Goal: Task Accomplishment & Management: Use online tool/utility

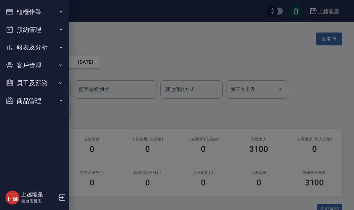
click at [109, 37] on div at bounding box center [177, 105] width 354 height 210
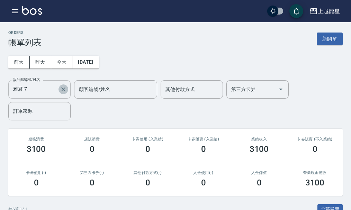
click at [64, 89] on icon "Clear" at bounding box center [63, 89] width 4 height 4
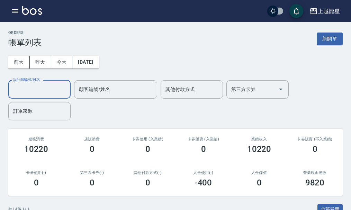
click at [43, 85] on input "設計師編號/姓名" at bounding box center [39, 89] width 56 height 12
type input "淑雲-25"
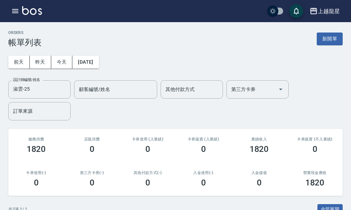
click at [193, 52] on div "[DATE] [DATE] [DATE] [DATE] 設計師編號/姓名 [PERSON_NAME]-25 設計師編號/姓名 顧客編號/姓名 顧客編號/姓名 …" at bounding box center [175, 83] width 334 height 73
click at [330, 38] on button "新開單" at bounding box center [329, 39] width 26 height 13
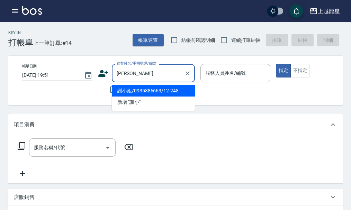
click at [140, 92] on li "謝小姐/0935886663/12-248" at bounding box center [153, 90] width 83 height 11
type input "謝小姐/0935886663/12-248"
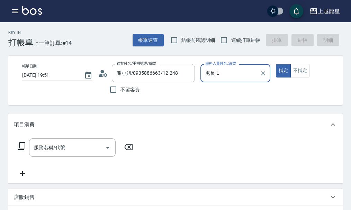
type input "處長-L"
click at [261, 74] on icon "Clear" at bounding box center [262, 73] width 7 height 7
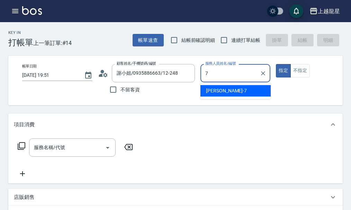
type input "雅君-7"
type button "true"
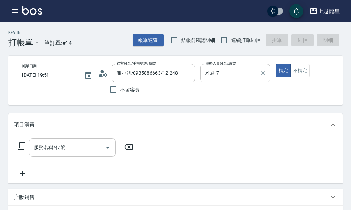
drag, startPoint x: 70, startPoint y: 140, endPoint x: 62, endPoint y: 145, distance: 9.3
click at [69, 136] on div "項目消費" at bounding box center [175, 124] width 334 height 22
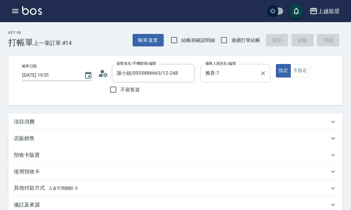
click at [61, 142] on div "店販銷售" at bounding box center [171, 138] width 315 height 7
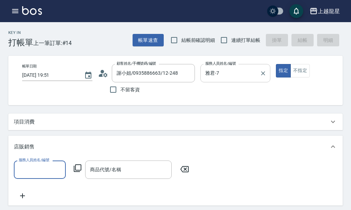
click at [60, 126] on div "項目消費" at bounding box center [171, 121] width 315 height 7
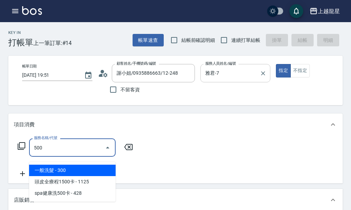
type input "一般洗髮(500)"
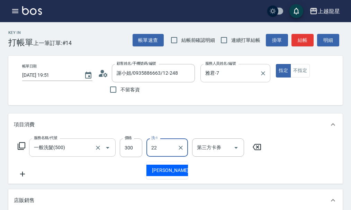
type input "[PERSON_NAME]-22"
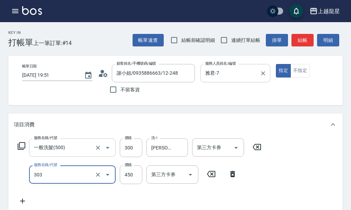
type input "剪髮(303)"
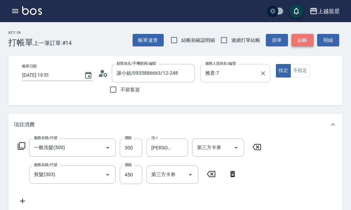
click at [306, 36] on button "結帳" at bounding box center [302, 40] width 22 height 13
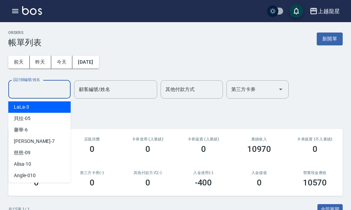
click at [29, 94] on input "設計師編號/姓名" at bounding box center [39, 89] width 56 height 12
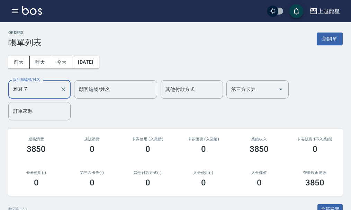
type input "雅君-7"
click at [316, 28] on div "ORDERS 帳單列表 新開單 [DATE] [DATE] [DATE] [DATE] 設計師編號/姓名 [PERSON_NAME]-7 設計師編號/姓名 顧…" at bounding box center [175, 208] width 351 height 373
click at [320, 38] on button "新開單" at bounding box center [329, 39] width 26 height 13
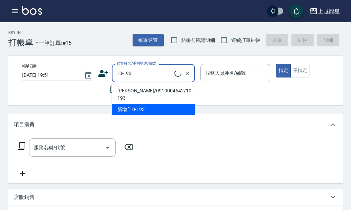
click at [117, 86] on li "[PERSON_NAME]/0910004542/10-193" at bounding box center [153, 94] width 83 height 19
type input "[PERSON_NAME]/0910004542/10-193"
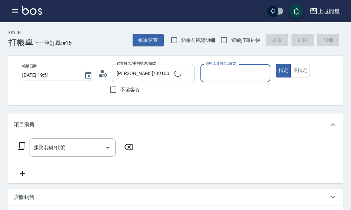
type input "雅君-7"
click at [44, 151] on input "服務名稱/代號" at bounding box center [67, 147] width 70 height 12
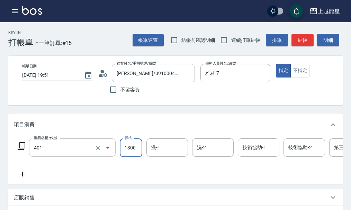
type input "染髮根3公分內(401)"
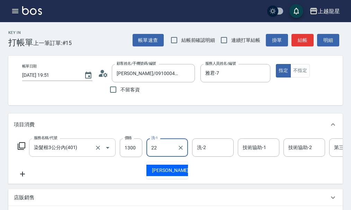
type input "[PERSON_NAME]-22"
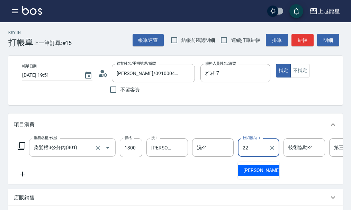
type input "[PERSON_NAME]-22"
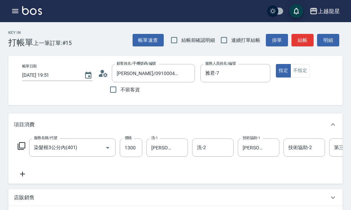
click at [24, 176] on icon at bounding box center [22, 174] width 5 height 5
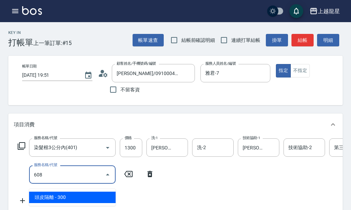
type input "頭皮隔離(608)"
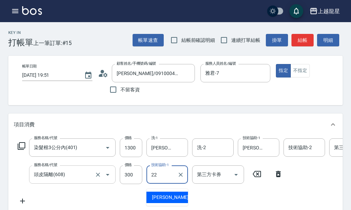
type input "[PERSON_NAME]-22"
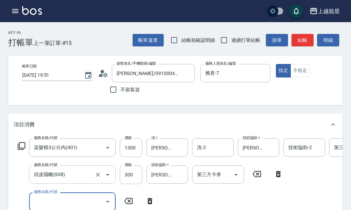
scroll to position [3, 0]
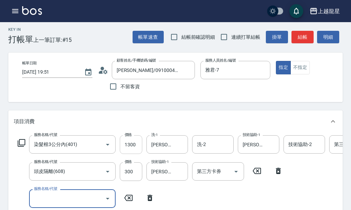
click at [131, 147] on input "1300" at bounding box center [131, 144] width 22 height 19
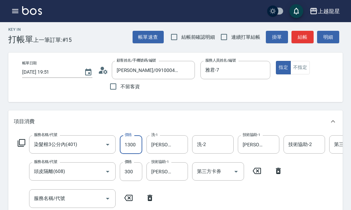
click at [131, 147] on input "1300" at bounding box center [131, 144] width 22 height 19
type input "1400"
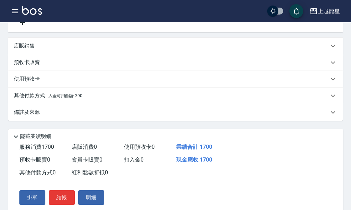
scroll to position [241, 0]
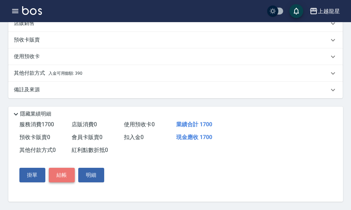
click at [70, 175] on button "結帳" at bounding box center [62, 175] width 26 height 15
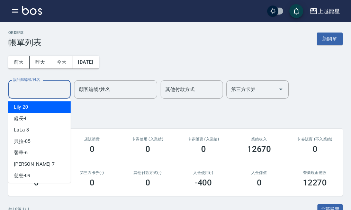
click at [62, 87] on input "設計師編號/姓名" at bounding box center [39, 89] width 56 height 12
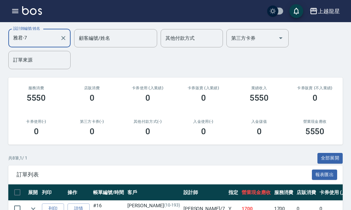
scroll to position [138, 0]
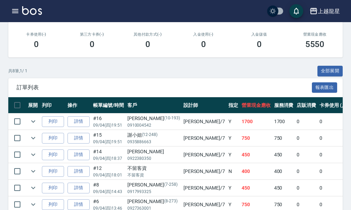
type input "雅君-7"
click at [90, 123] on td "詳情" at bounding box center [79, 121] width 26 height 16
click at [86, 122] on link "詳情" at bounding box center [78, 121] width 22 height 11
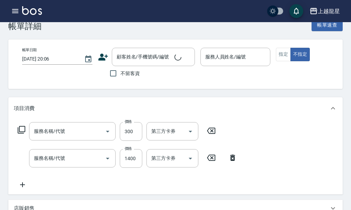
scroll to position [136, 0]
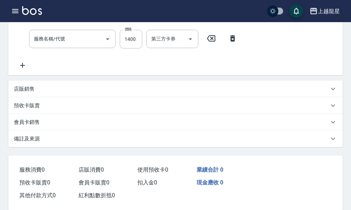
type input "[DATE] 19:51"
type input "雅君-7"
type input "頭皮隔離(608)"
type input "染髮根3公分內(401)"
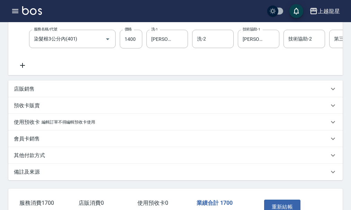
type input "[PERSON_NAME]/0910004542/10-193"
click at [29, 159] on p "其他付款方式" at bounding box center [29, 155] width 31 height 7
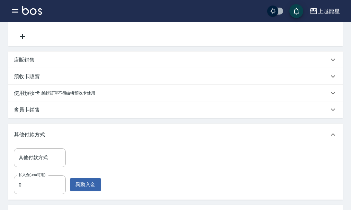
scroll to position [205, 0]
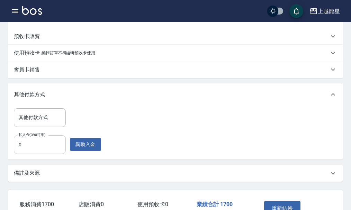
click at [45, 154] on input "0" at bounding box center [40, 144] width 52 height 19
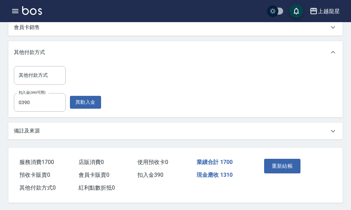
scroll to position [261, 0]
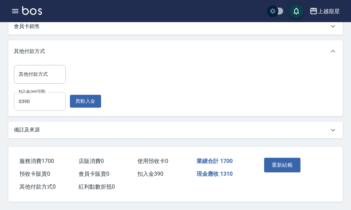
click at [23, 100] on input "0390" at bounding box center [40, 101] width 52 height 19
click at [21, 99] on input "0390" at bounding box center [40, 101] width 52 height 19
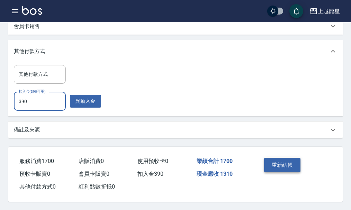
type input "390"
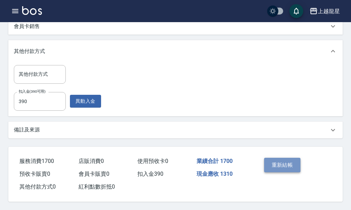
click at [283, 164] on button "重新結帳" at bounding box center [282, 165] width 37 height 15
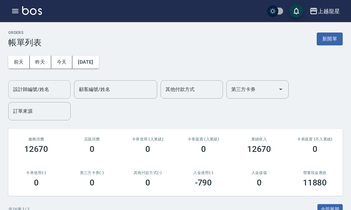
click at [38, 92] on input "設計師編號/姓名" at bounding box center [39, 89] width 56 height 12
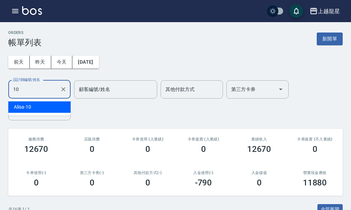
type input "Alisa-10"
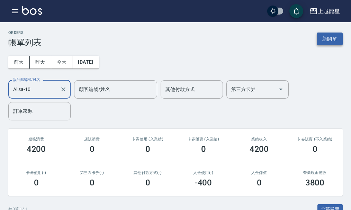
click at [322, 41] on button "新開單" at bounding box center [329, 39] width 26 height 13
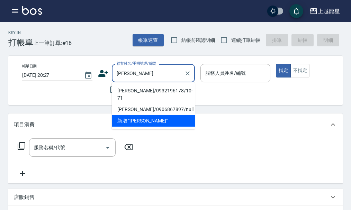
click at [140, 92] on li "[PERSON_NAME]/0932196178/10-71" at bounding box center [153, 94] width 83 height 19
type input "[PERSON_NAME]/0932196178/10-71"
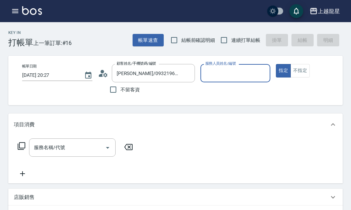
type input "Alisa-10"
click at [35, 151] on div "服務名稱/代號 服務名稱/代號" at bounding box center [72, 147] width 86 height 18
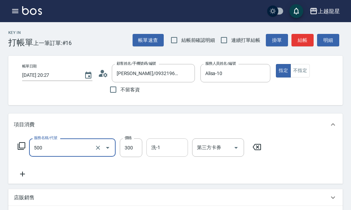
type input "一般洗髮(500)"
click at [167, 151] on input "洗-1" at bounding box center [166, 147] width 35 height 12
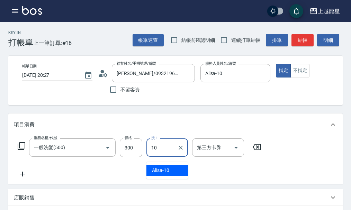
type input "Alisa-10"
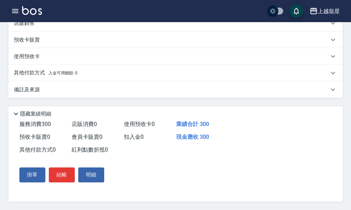
scroll to position [183, 0]
click at [70, 176] on button "結帳" at bounding box center [62, 174] width 26 height 15
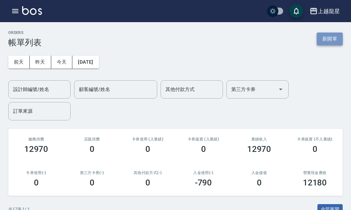
click at [328, 39] on button "新開單" at bounding box center [329, 39] width 26 height 13
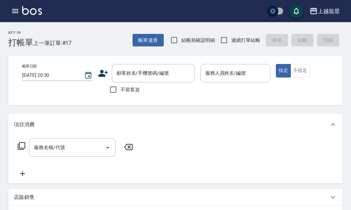
click at [137, 87] on span "不留客資" at bounding box center [129, 89] width 19 height 7
click at [120, 87] on input "不留客資" at bounding box center [113, 89] width 15 height 15
checkbox input "true"
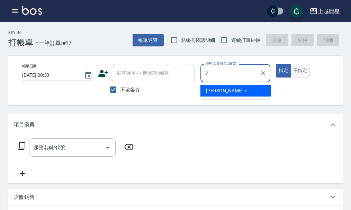
type input "雅君-7"
type button "true"
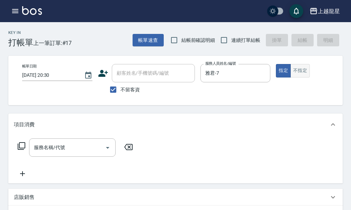
click at [297, 70] on button "不指定" at bounding box center [299, 70] width 19 height 13
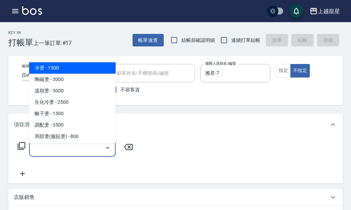
click at [73, 148] on input "服務名稱/代號" at bounding box center [67, 147] width 70 height 12
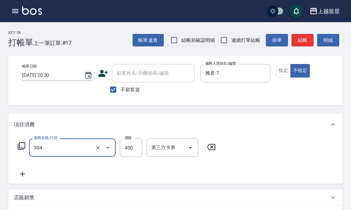
type input "剪髮(304)"
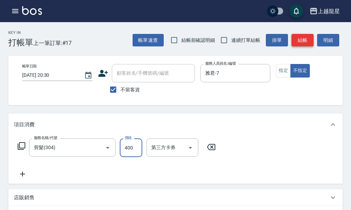
click at [294, 44] on button "結帳" at bounding box center [302, 40] width 22 height 13
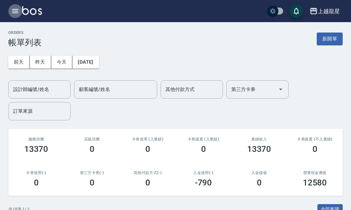
click at [16, 14] on icon "button" at bounding box center [15, 11] width 8 height 8
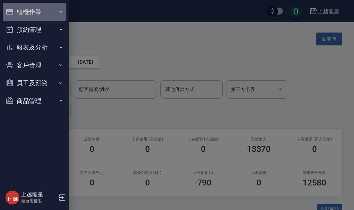
click at [28, 11] on button "櫃檯作業" at bounding box center [35, 12] width 64 height 18
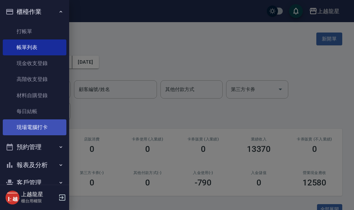
click at [44, 127] on link "現場電腦打卡" at bounding box center [35, 127] width 64 height 16
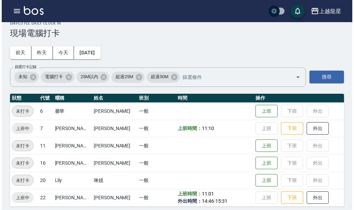
scroll to position [14, 0]
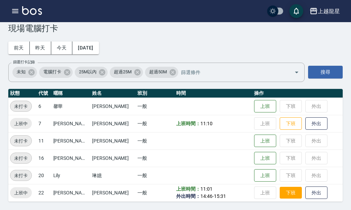
click at [281, 192] on button "下班" at bounding box center [290, 193] width 22 height 12
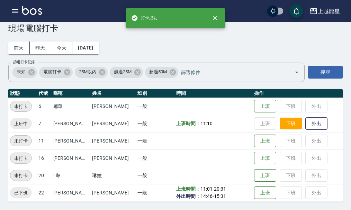
click at [283, 124] on button "下班" at bounding box center [290, 124] width 22 height 12
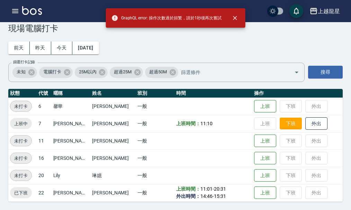
click at [283, 124] on button "下班" at bounding box center [290, 124] width 22 height 12
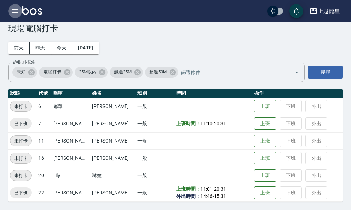
click at [13, 8] on icon "button" at bounding box center [15, 11] width 8 height 8
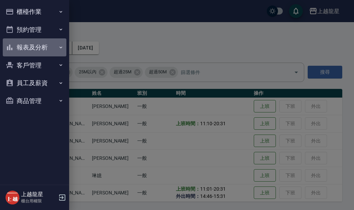
click at [37, 50] on button "報表及分析" at bounding box center [35, 47] width 64 height 18
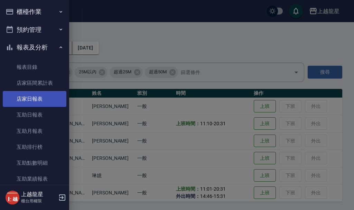
click at [44, 102] on link "店家日報表" at bounding box center [35, 99] width 64 height 16
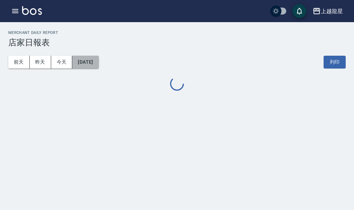
click at [86, 66] on button "[DATE]" at bounding box center [85, 62] width 26 height 13
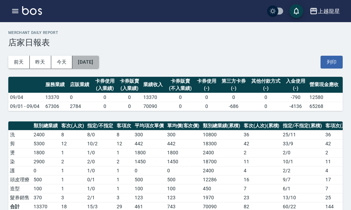
click at [99, 66] on button "[DATE]" at bounding box center [85, 62] width 26 height 13
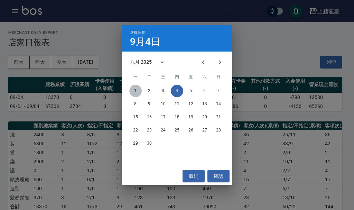
click at [132, 91] on button "1" at bounding box center [135, 91] width 12 height 12
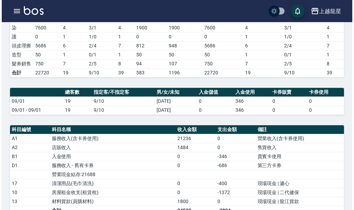
scroll to position [35, 0]
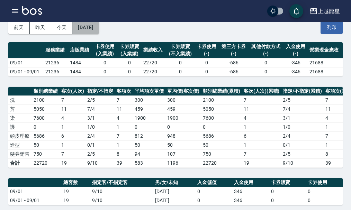
click at [99, 26] on button "[DATE]" at bounding box center [85, 27] width 26 height 13
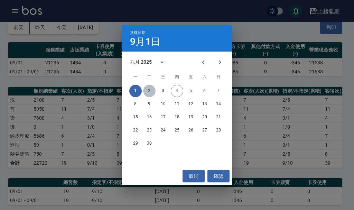
click at [147, 92] on button "2" at bounding box center [149, 91] width 12 height 12
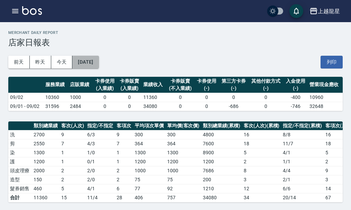
click at [99, 66] on button "[DATE]" at bounding box center [85, 62] width 26 height 13
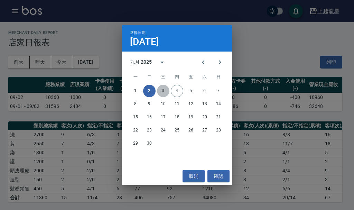
click at [165, 91] on button "3" at bounding box center [163, 91] width 12 height 12
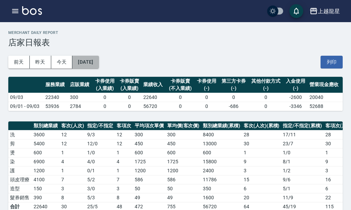
click at [99, 63] on button "[DATE]" at bounding box center [85, 62] width 26 height 13
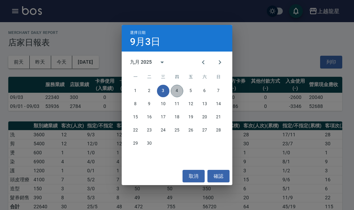
click at [180, 94] on button "4" at bounding box center [177, 91] width 12 height 12
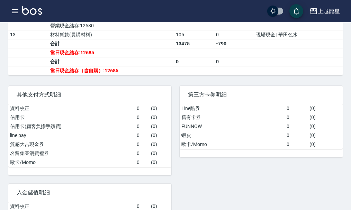
scroll to position [277, 0]
